Goal: Navigation & Orientation: Understand site structure

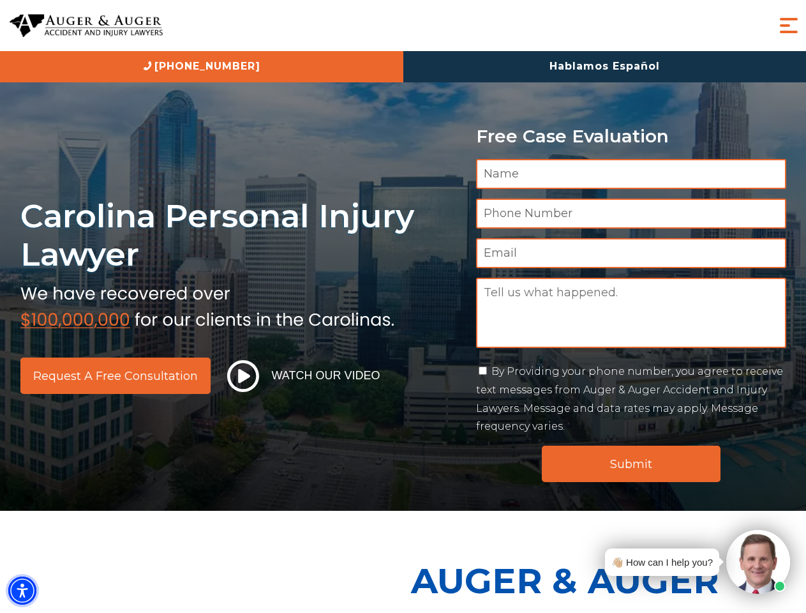
click at [22, 591] on img "Accessibility Menu" at bounding box center [22, 591] width 28 height 28
